Goal: Information Seeking & Learning: Learn about a topic

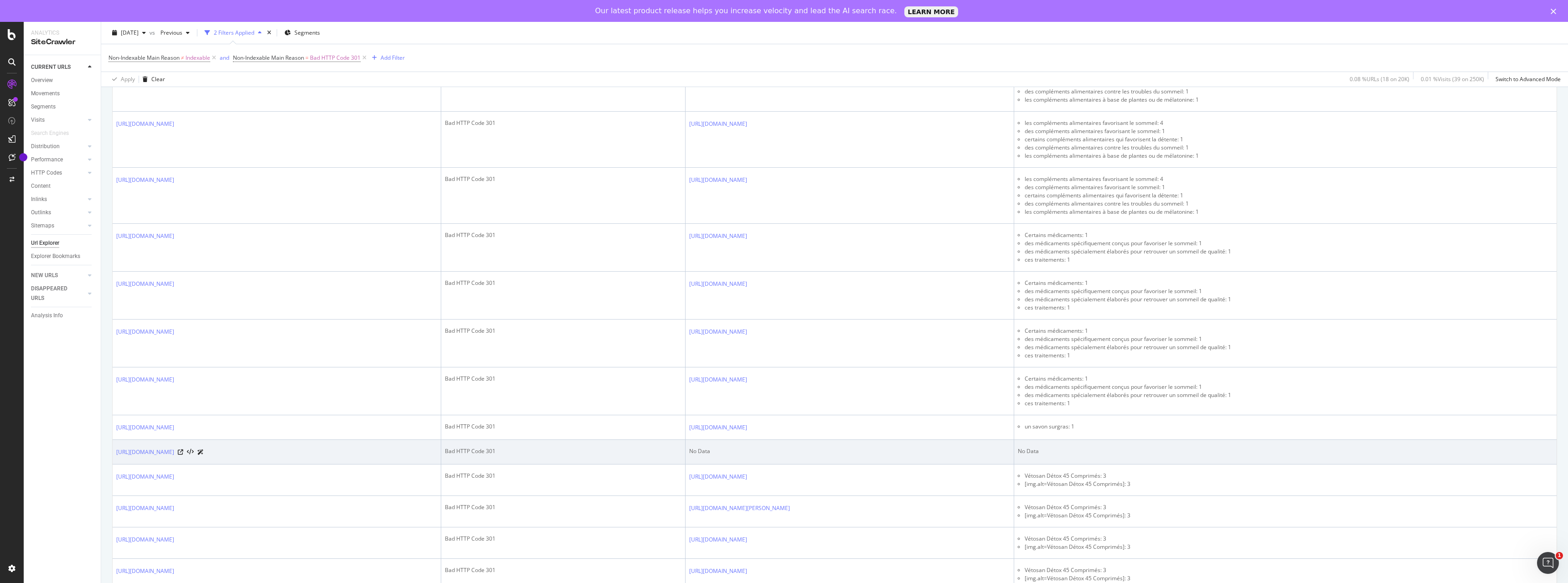
scroll to position [1721, 0]
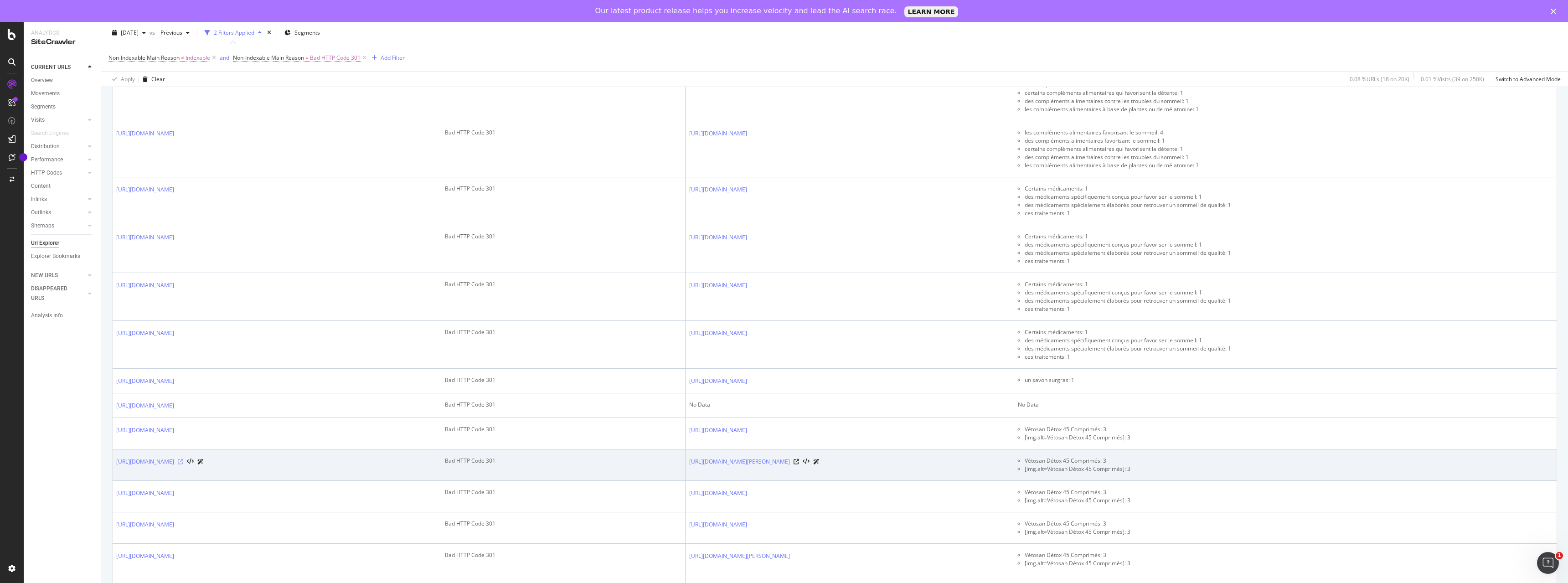
click at [183, 465] on icon at bounding box center [180, 461] width 5 height 5
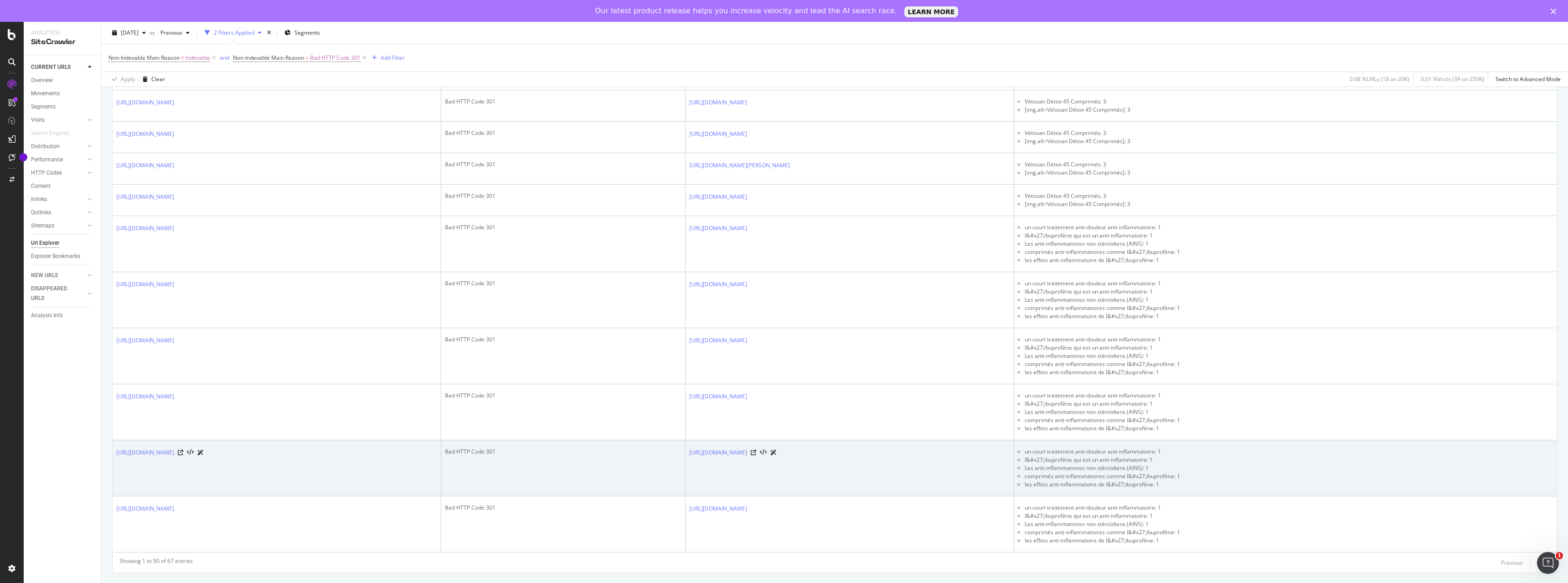
scroll to position [2154, 0]
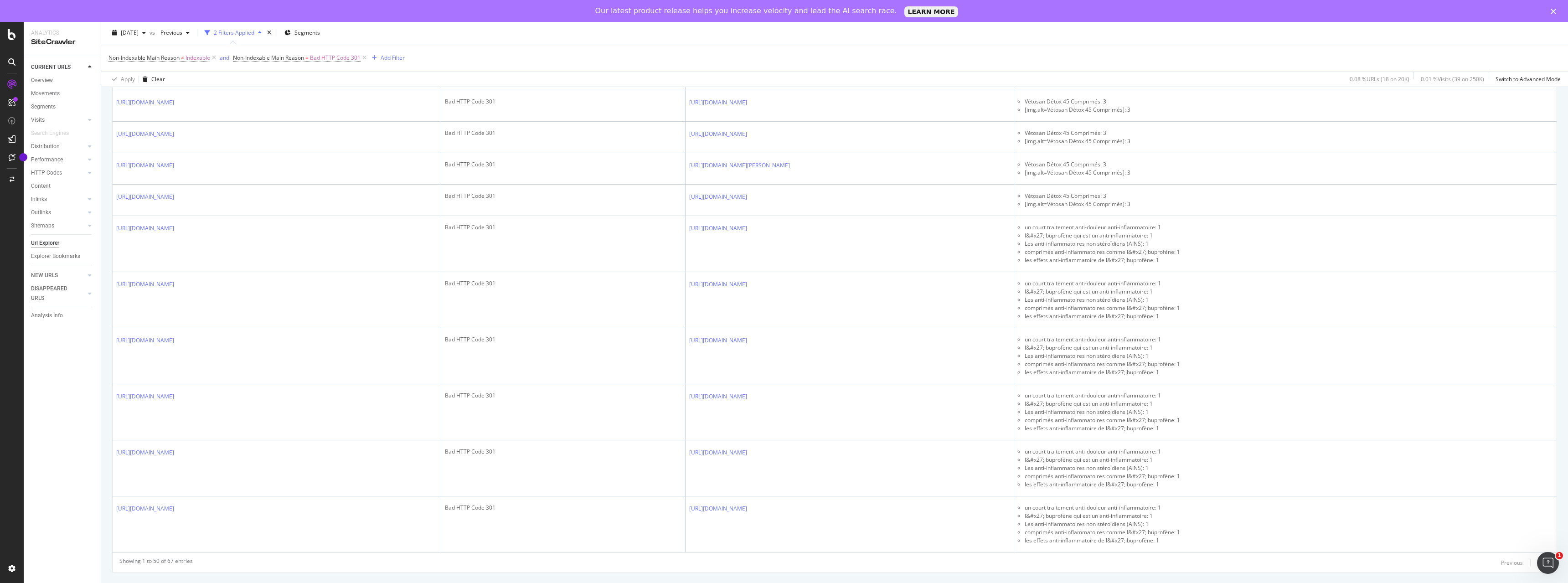
click at [157, 559] on div "Showing 1 to 50 of 67 entries" at bounding box center [156, 562] width 73 height 11
click at [180, 559] on div "Showing 1 to 50 of 67 entries" at bounding box center [156, 562] width 73 height 11
click at [1544, 560] on icon "Ouvrir le Messenger Intercom" at bounding box center [1547, 562] width 15 height 15
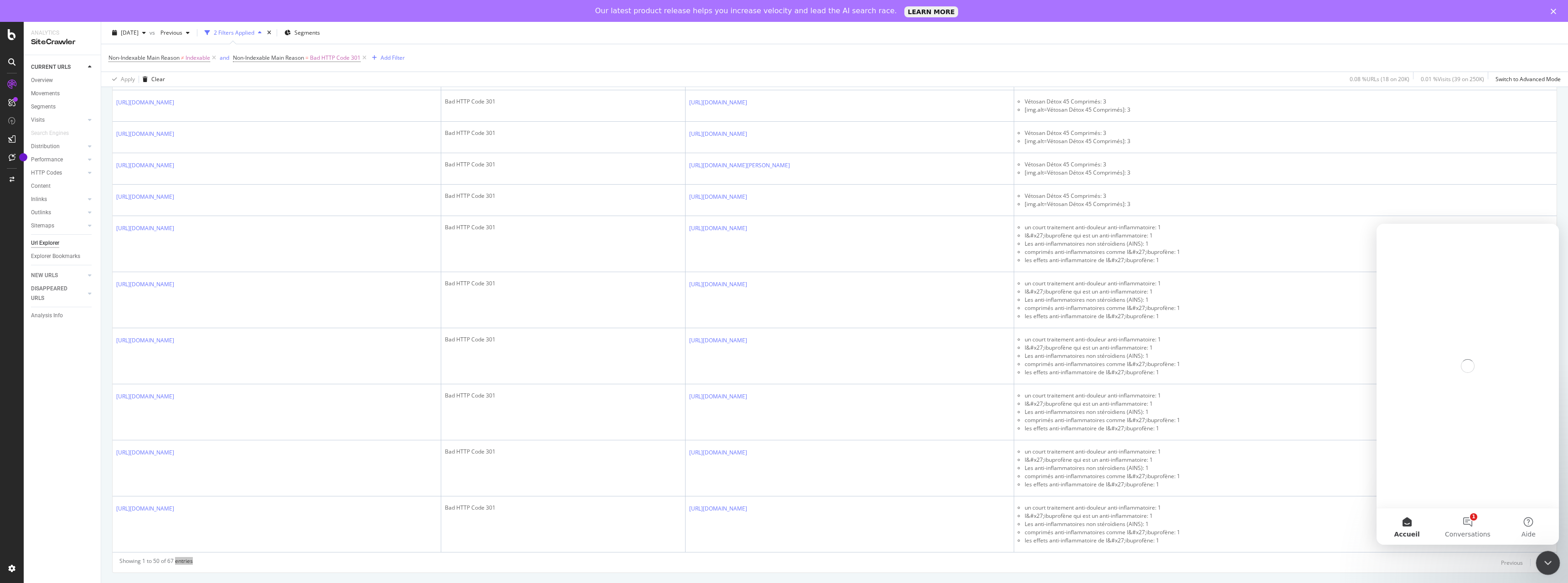
scroll to position [0, 0]
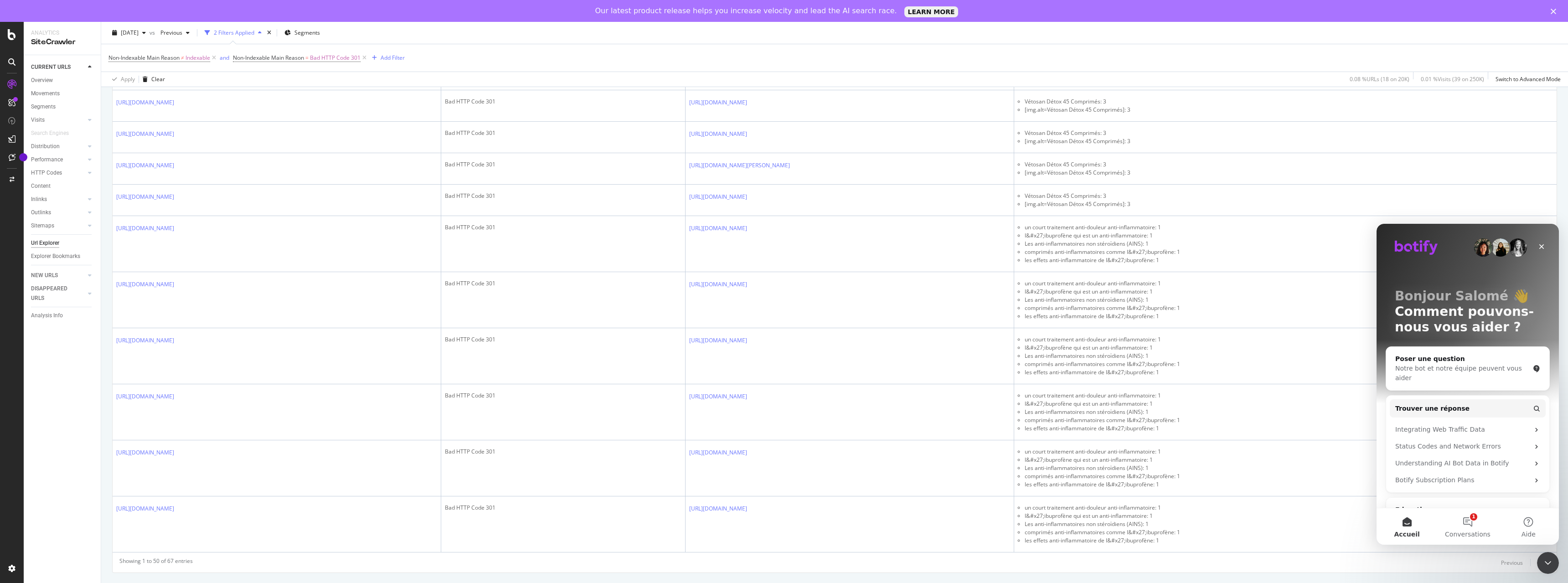
click at [1456, 567] on div "Showing 1 to 50 of 67 entries Previous Next" at bounding box center [834, 562] width 1444 height 11
click at [1456, 565] on div "Showing 1 to 50 of 67 entries Previous Next" at bounding box center [834, 562] width 1444 height 11
click at [1544, 246] on icon "Fermer" at bounding box center [1541, 247] width 7 height 7
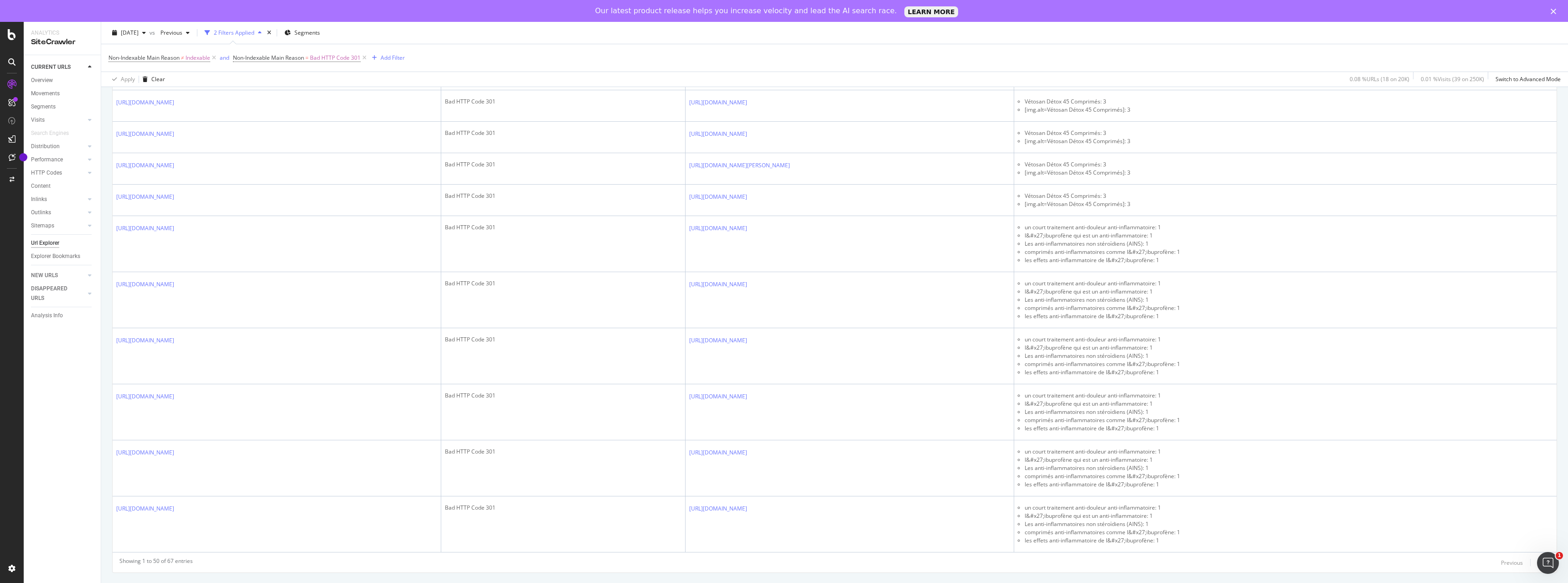
scroll to position [2135, 0]
click at [1542, 567] on div "Next" at bounding box center [1544, 562] width 12 height 7
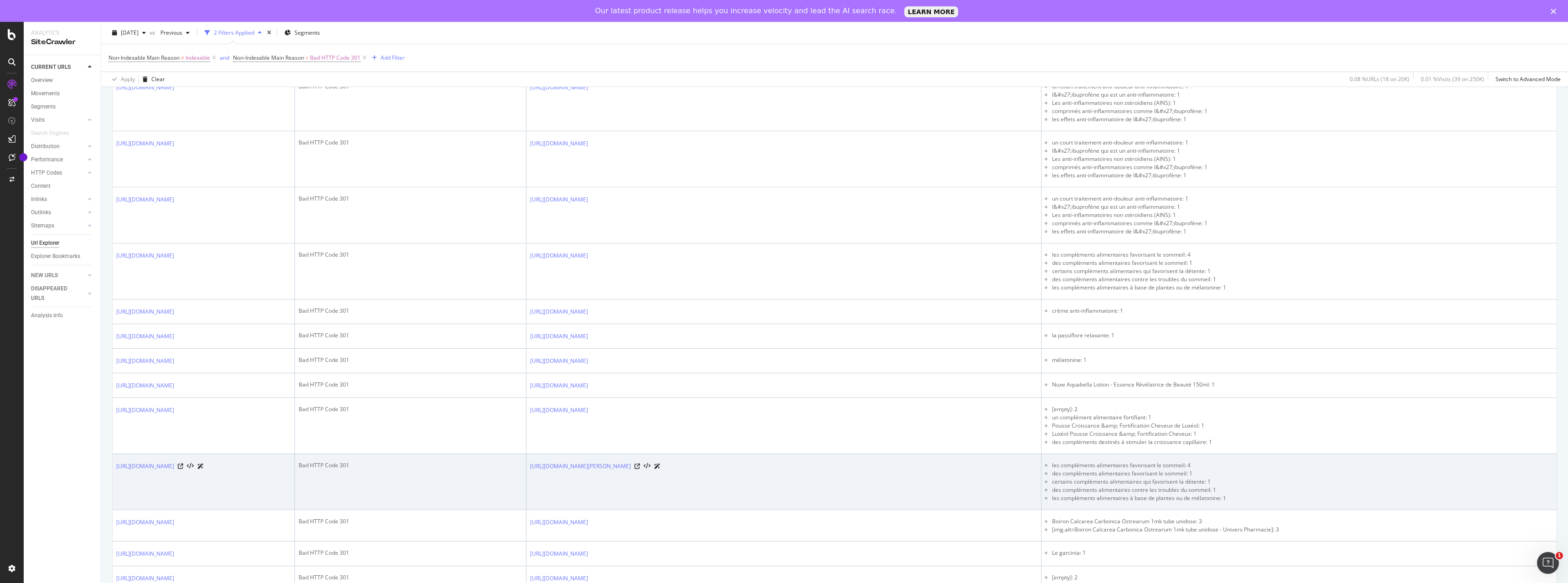
scroll to position [372, 0]
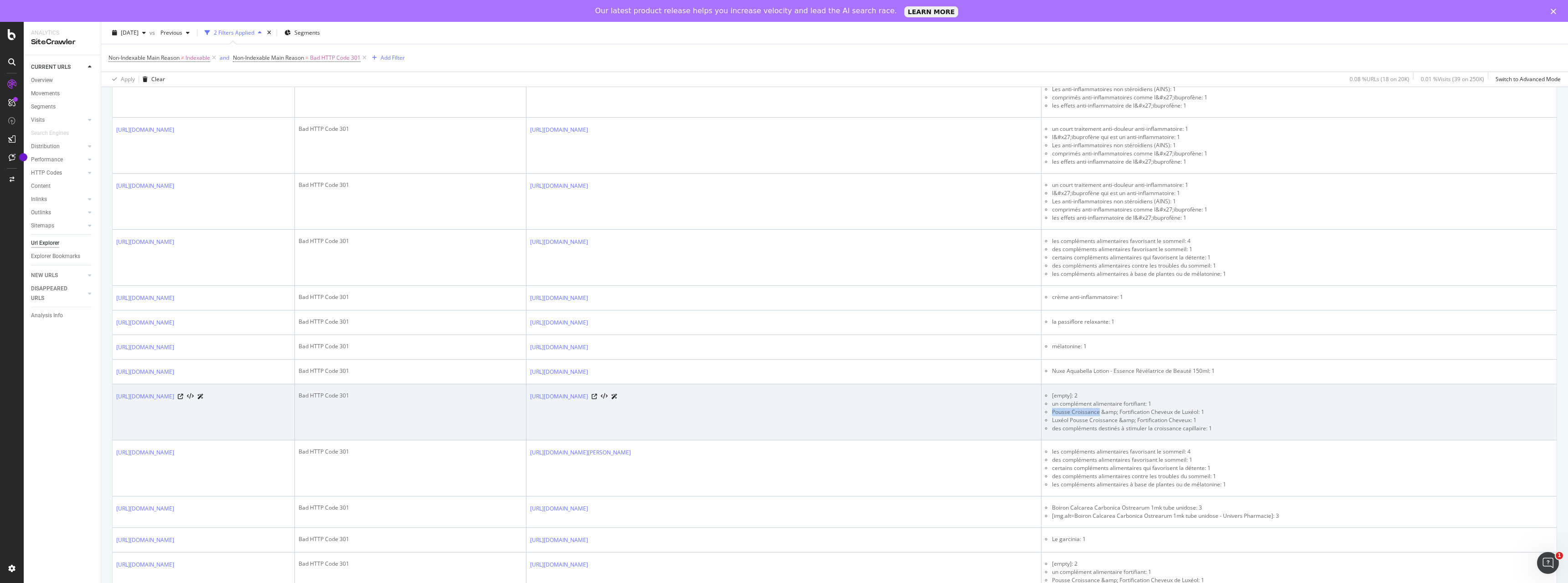
drag, startPoint x: 1053, startPoint y: 453, endPoint x: 1099, endPoint y: 453, distance: 46.0
click at [1099, 416] on li "Pousse Croissance &amp; Fortification Cheveux de Luxéol: 1" at bounding box center [1303, 412] width 501 height 8
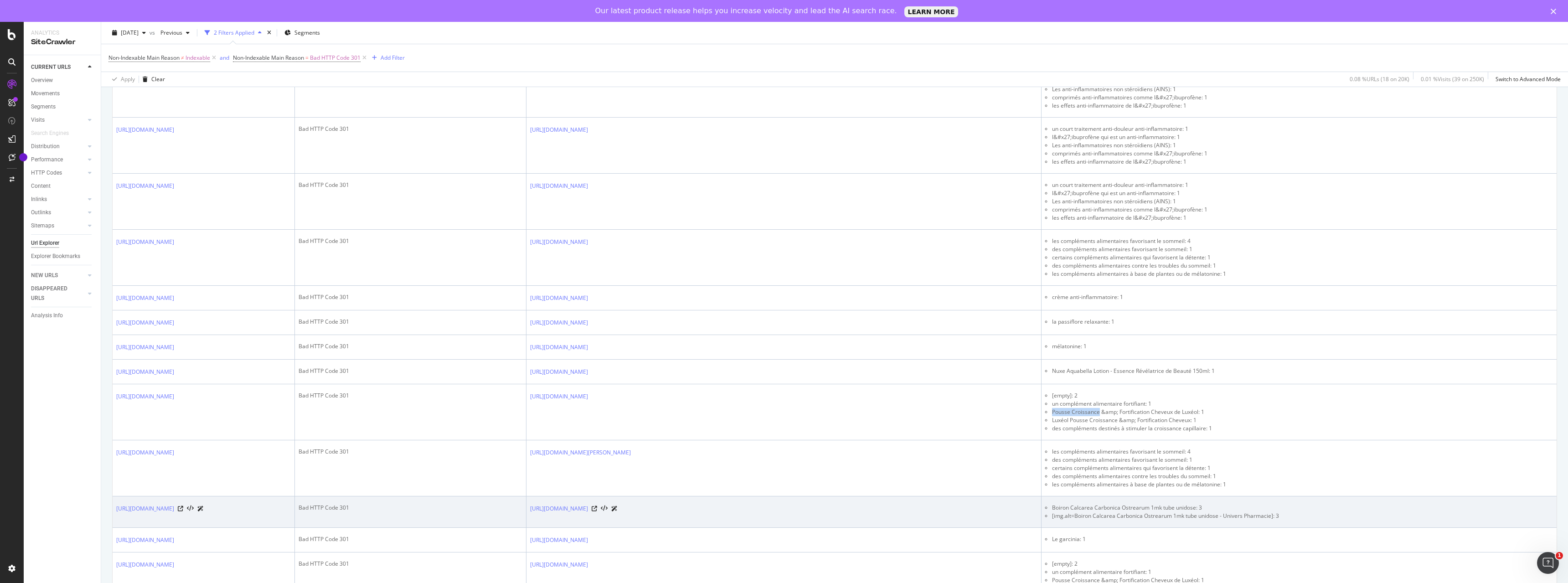
copy li "Pousse Croissance"
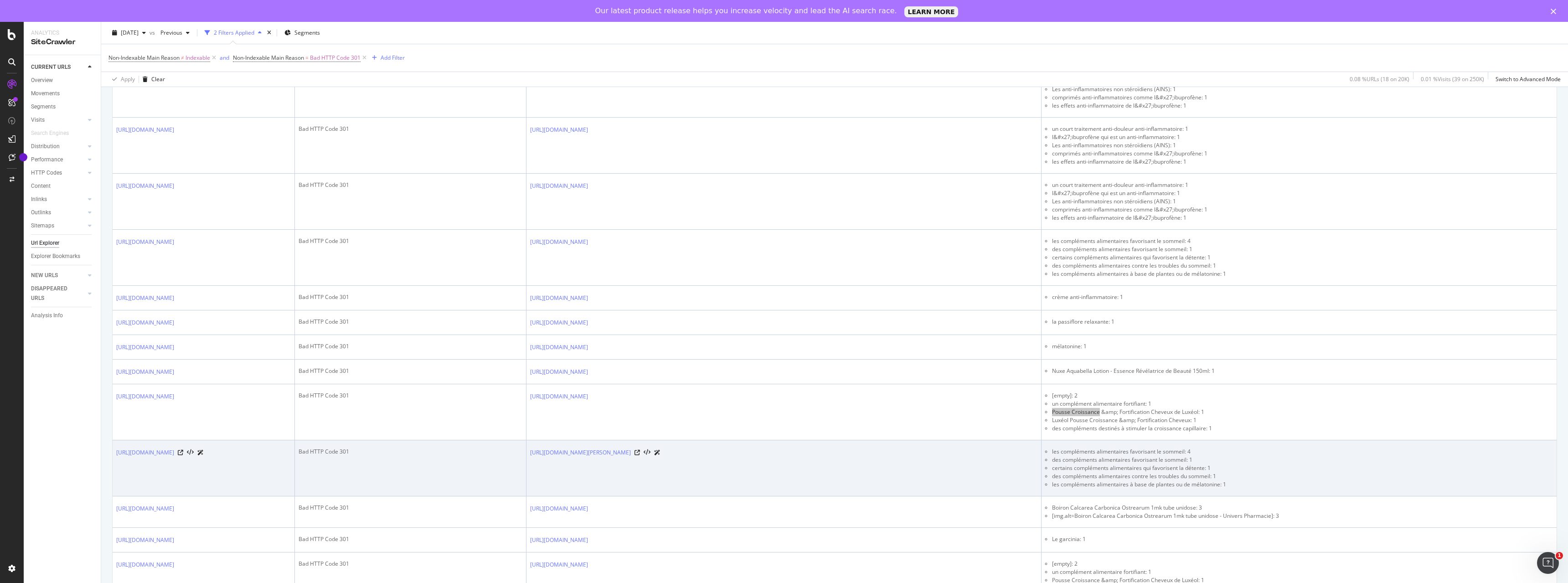
scroll to position [418, 0]
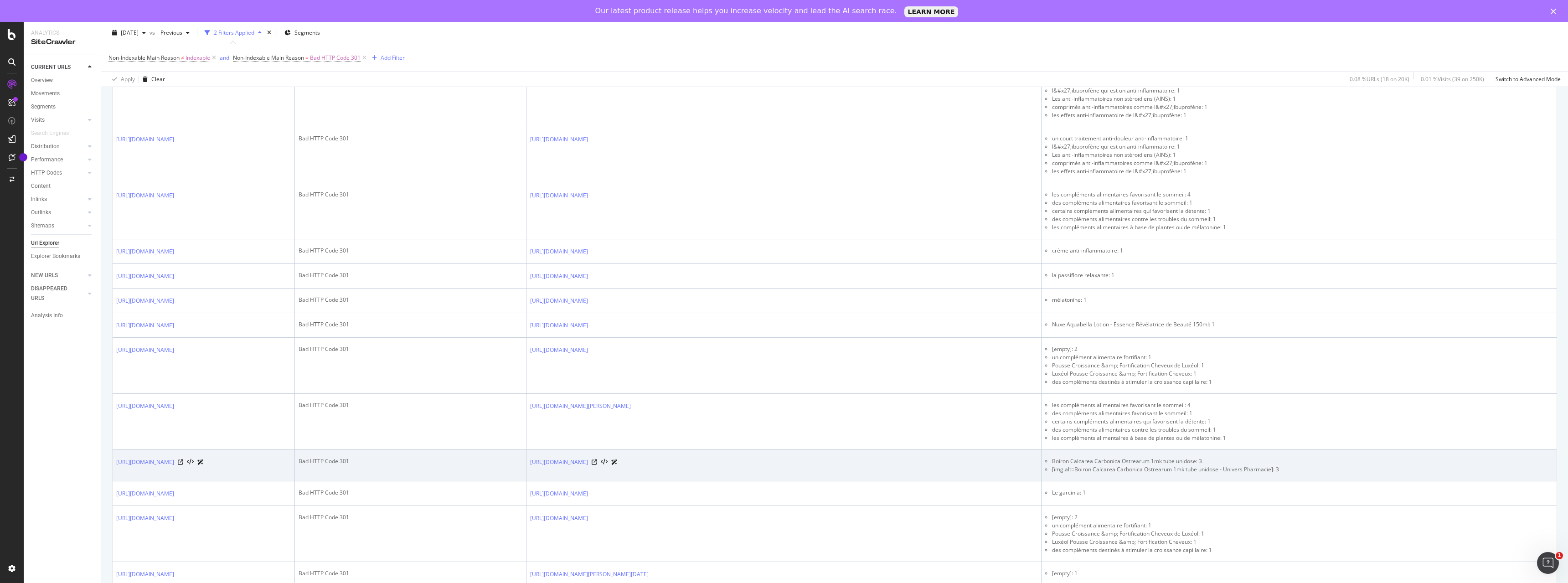
click at [204, 467] on div "[URL][DOMAIN_NAME]" at bounding box center [160, 462] width 87 height 10
click at [183, 465] on icon at bounding box center [180, 462] width 5 height 5
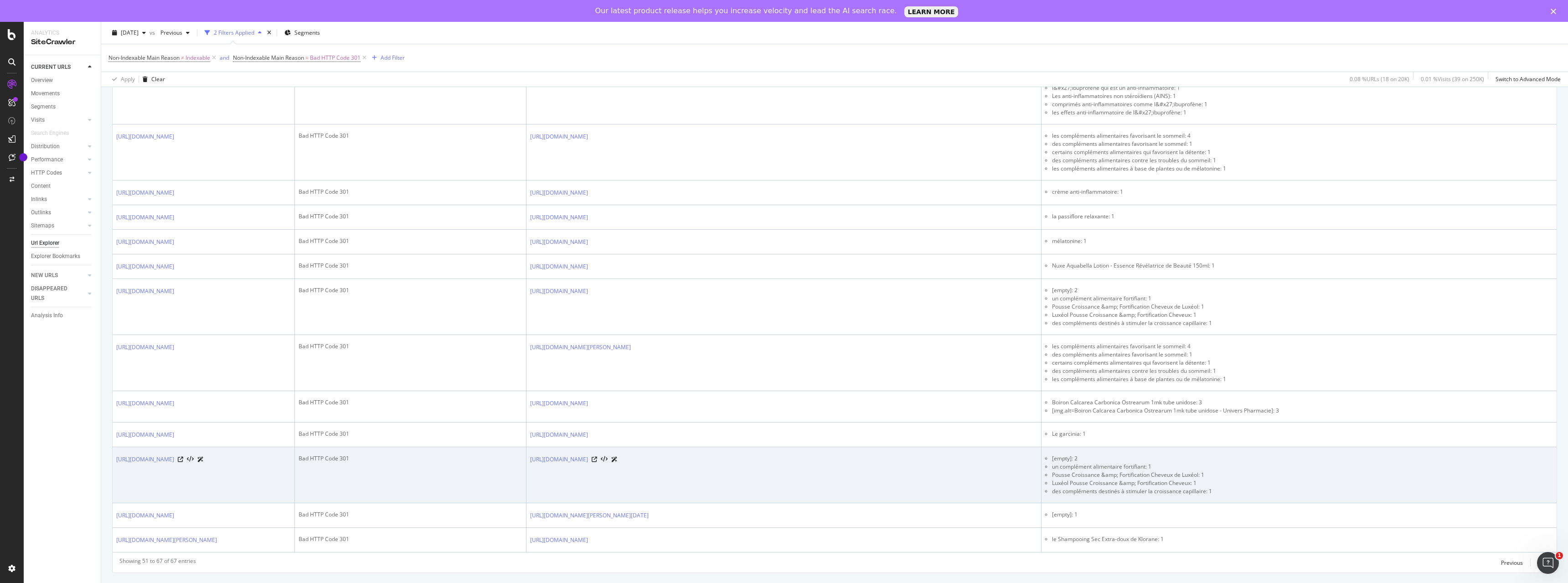
scroll to position [558, 0]
click at [1214, 471] on li "Pousse Croissance &amp; Fortification Cheveux de Luxéol: 1" at bounding box center [1303, 474] width 501 height 8
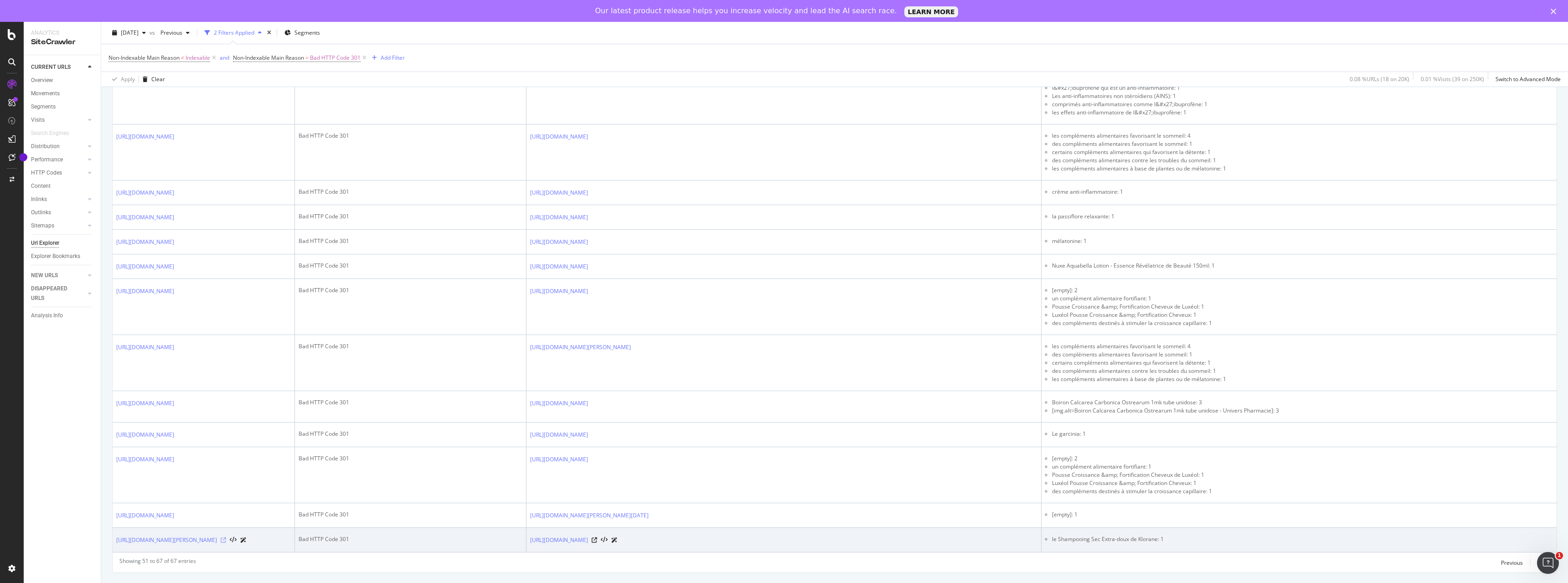
click at [226, 537] on icon at bounding box center [223, 539] width 5 height 5
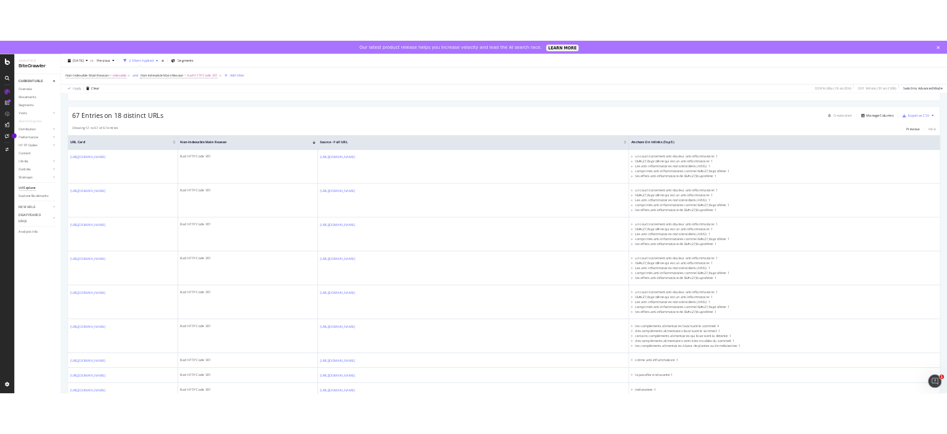
scroll to position [0, 0]
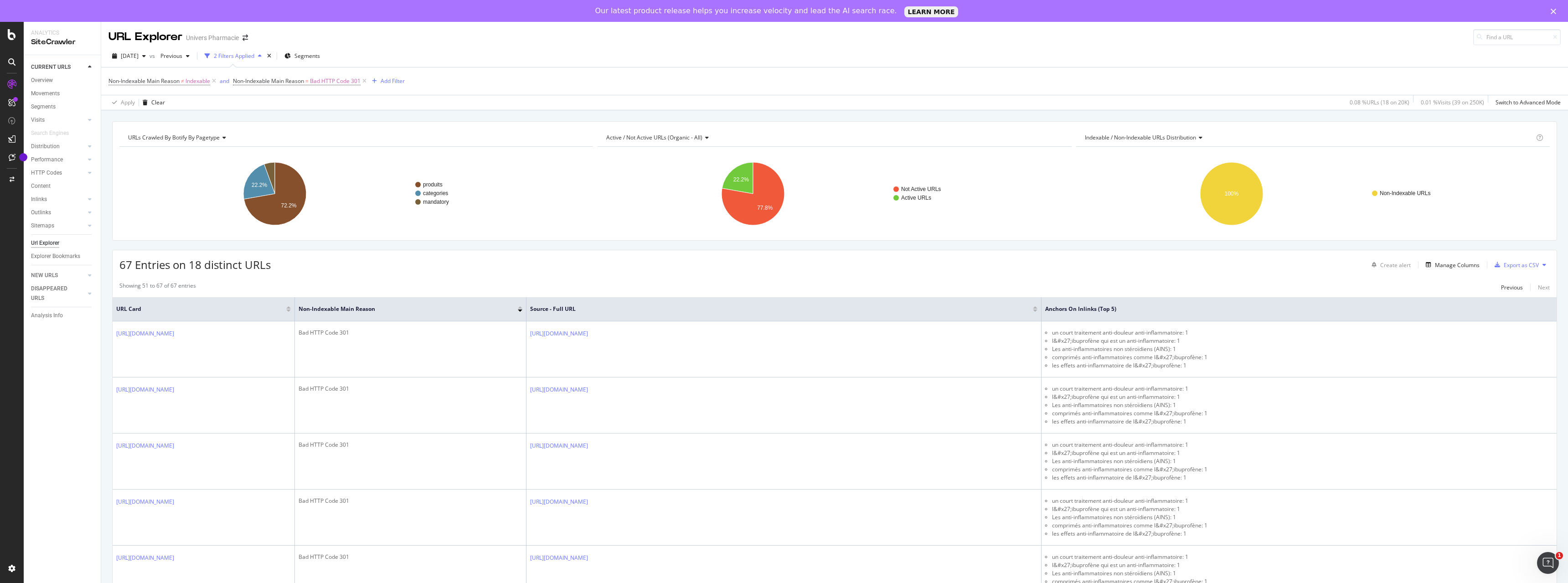
click at [392, 256] on div "67 Entries on 18 distinct URLs Create alert Manage Columns Export as CSV" at bounding box center [834, 262] width 1444 height 22
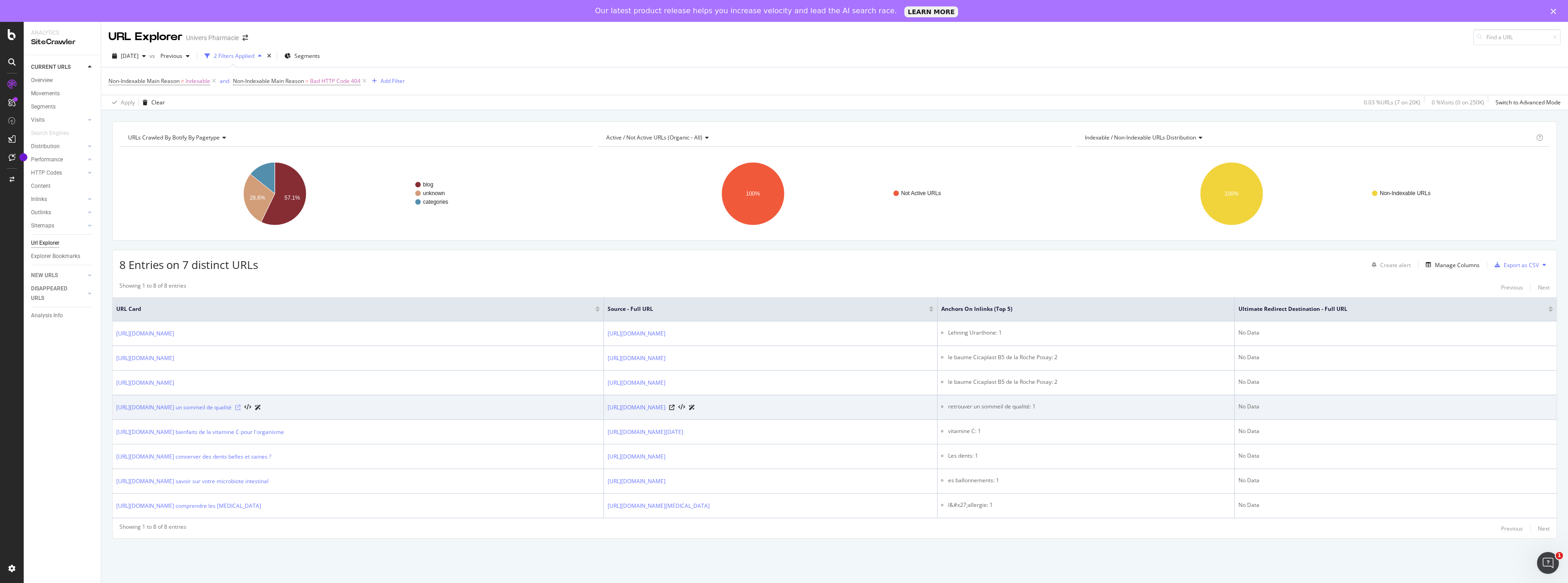
click at [241, 320] on icon at bounding box center [237, 407] width 5 height 5
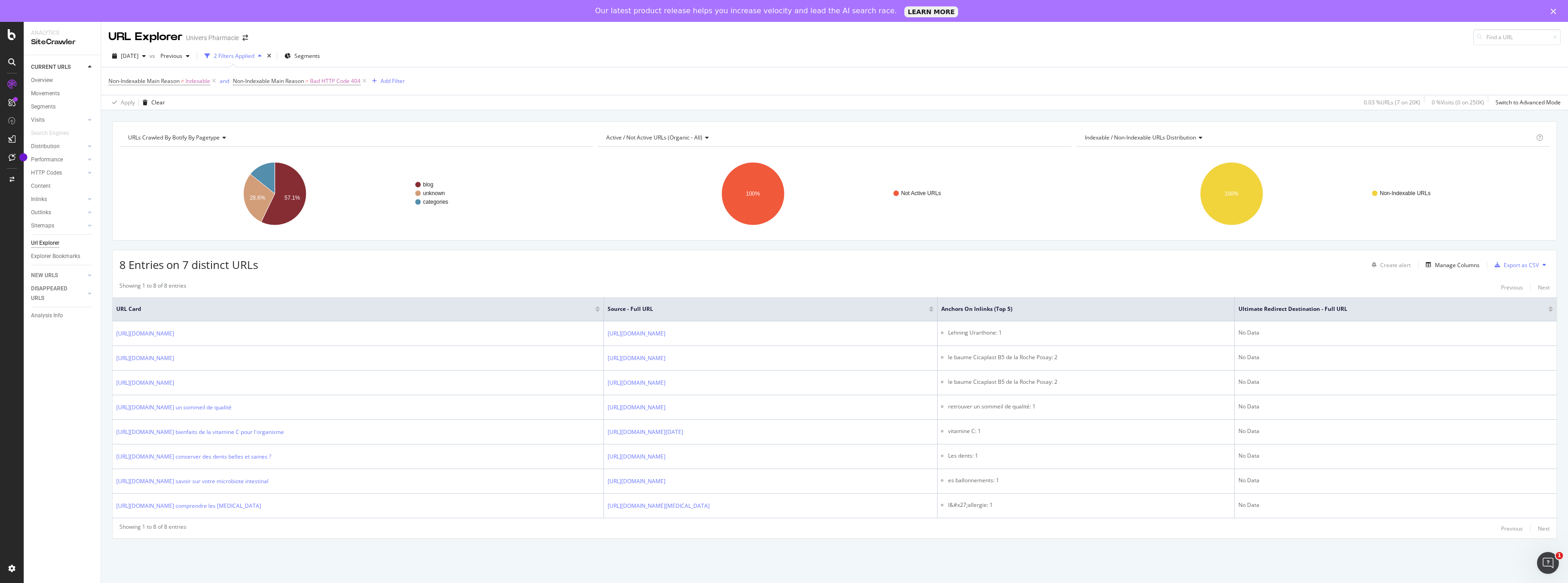
click at [700, 320] on div "URLs Crawled By Botify By pagetype Chart (by Value) Table Expand Export as CSV …" at bounding box center [834, 346] width 1467 height 449
